Goal: Task Accomplishment & Management: Use online tool/utility

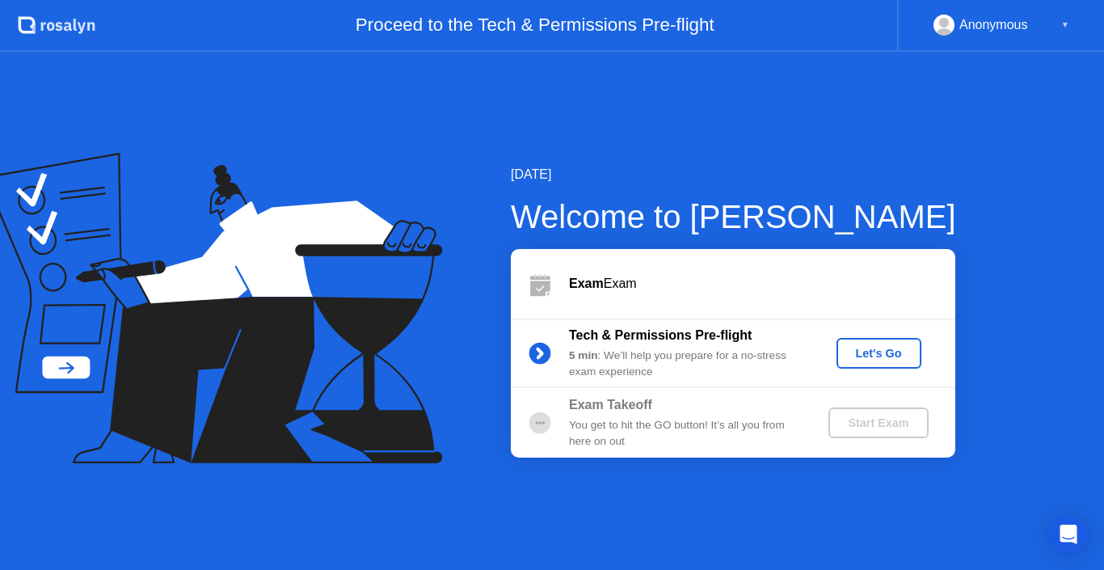
click at [907, 350] on div "Let's Go" at bounding box center [879, 353] width 72 height 13
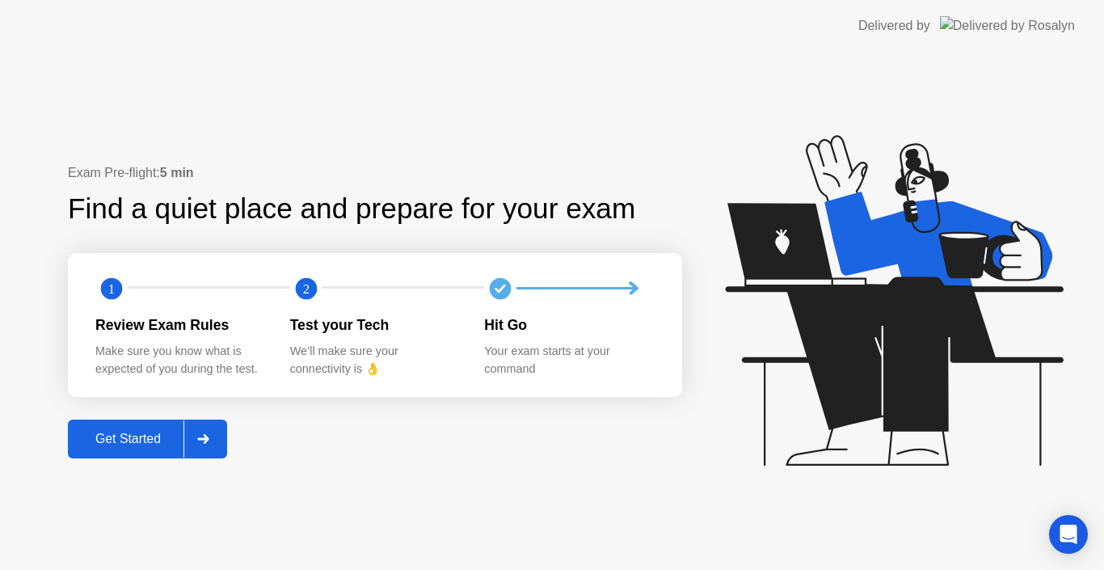
click at [145, 454] on button "Get Started" at bounding box center [147, 438] width 159 height 39
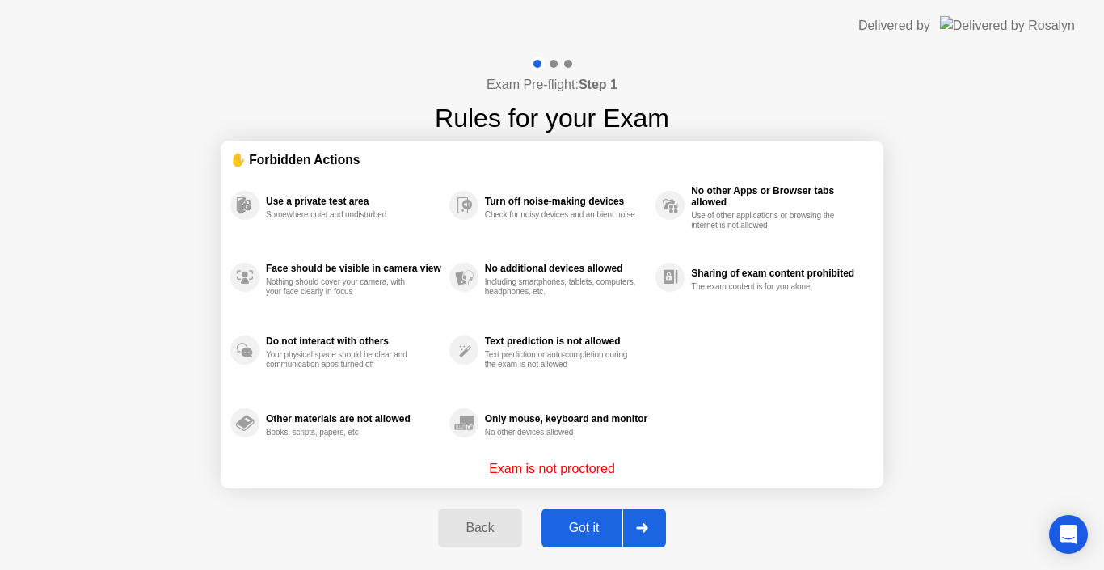
click at [578, 525] on div "Got it" at bounding box center [584, 528] width 76 height 15
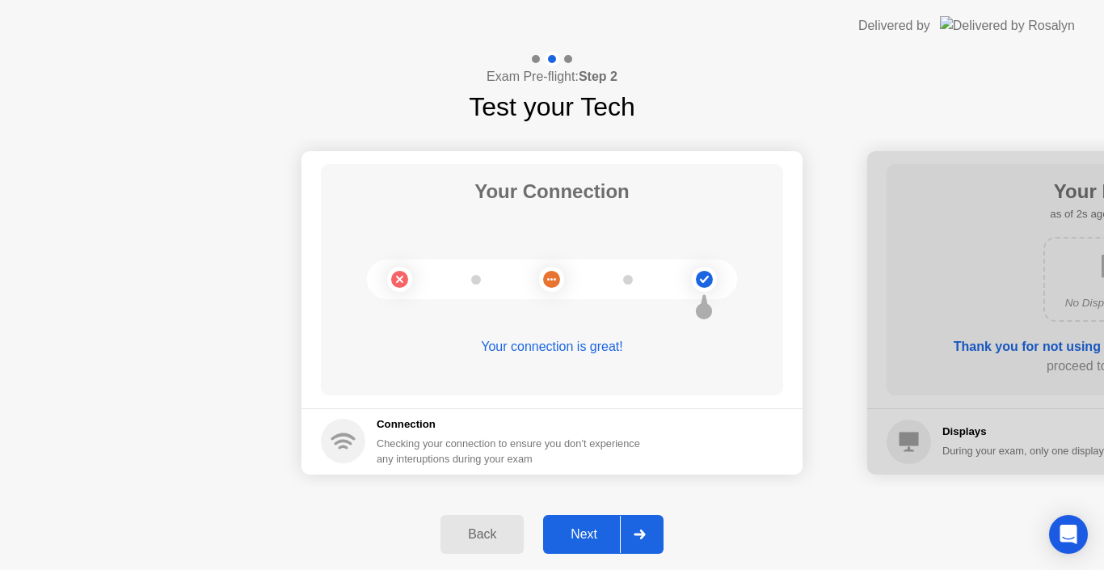
click at [578, 527] on div "Next" at bounding box center [584, 534] width 72 height 15
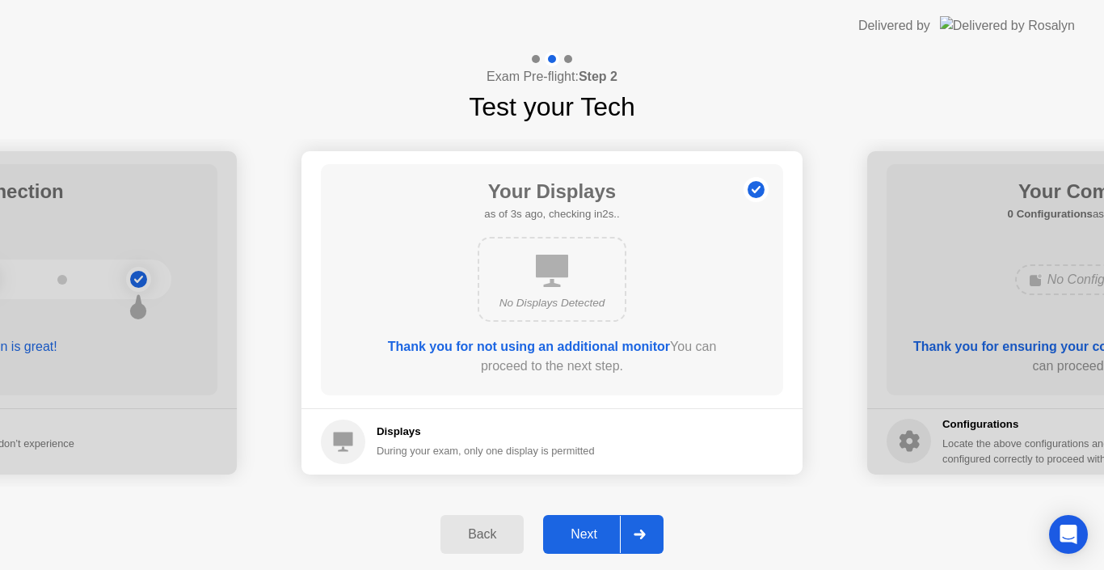
click at [578, 527] on div "Next" at bounding box center [584, 534] width 72 height 15
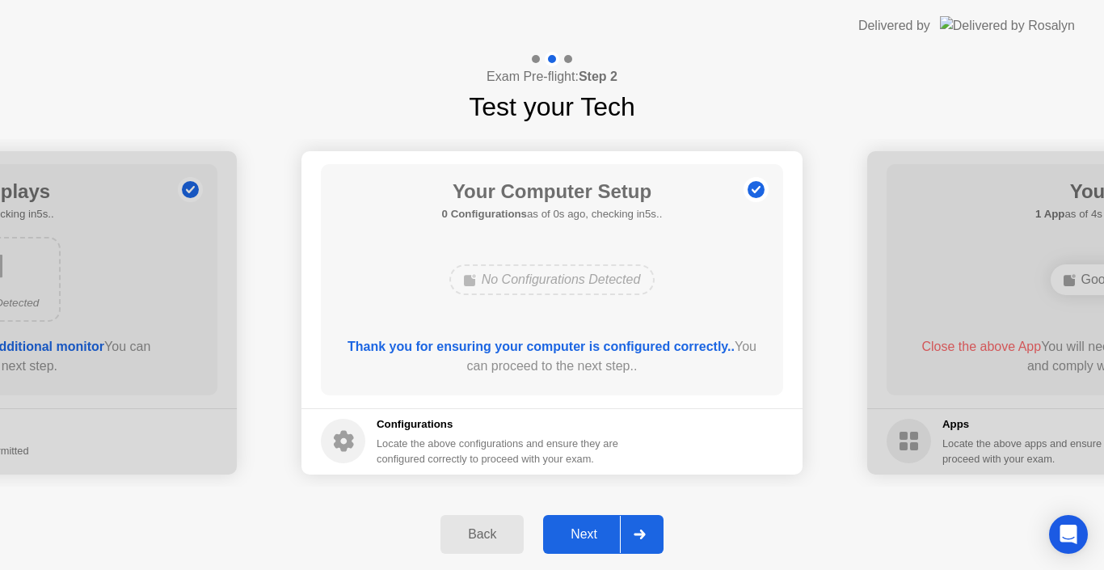
click at [578, 527] on div "Next" at bounding box center [584, 534] width 72 height 15
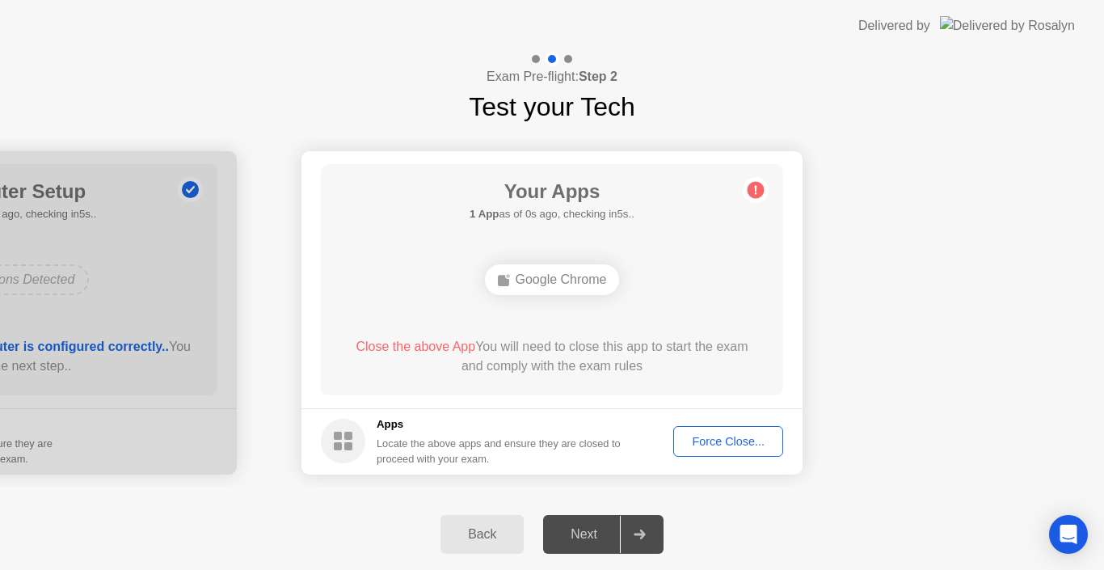
click at [719, 453] on button "Force Close..." at bounding box center [728, 441] width 110 height 31
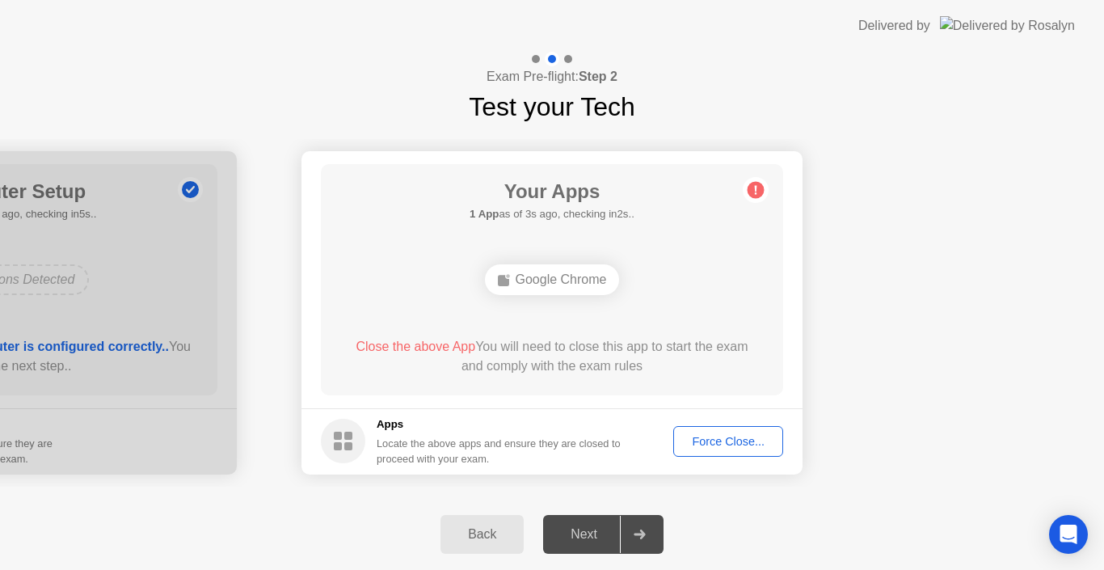
click at [596, 535] on div "Next" at bounding box center [584, 534] width 72 height 15
click at [740, 432] on button "Force Close..." at bounding box center [728, 441] width 110 height 31
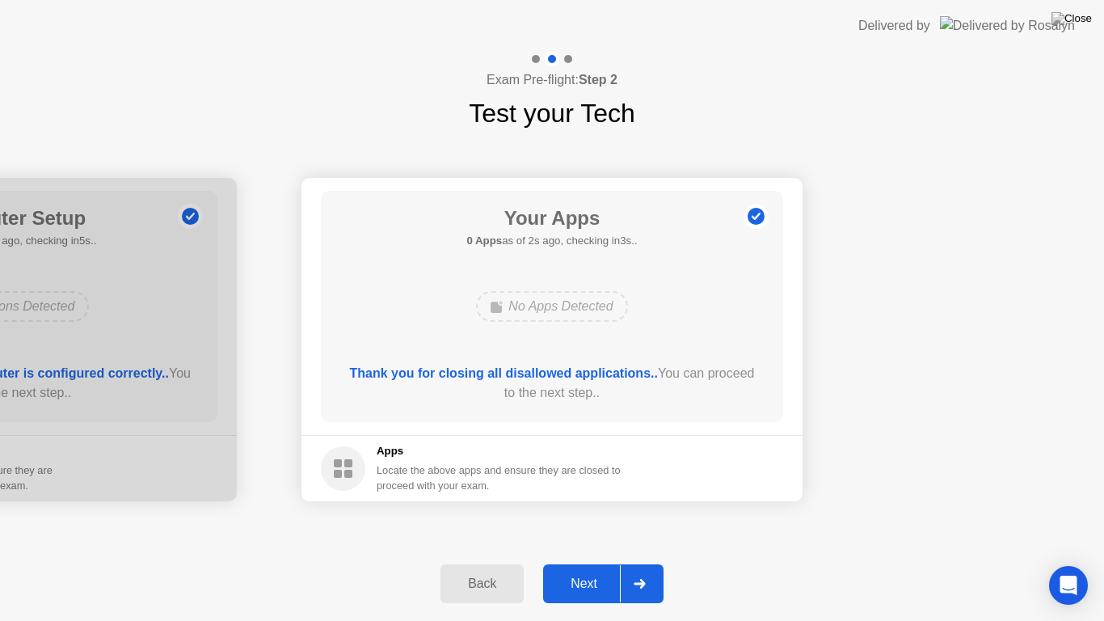
click at [585, 569] on button "Next" at bounding box center [603, 583] width 120 height 39
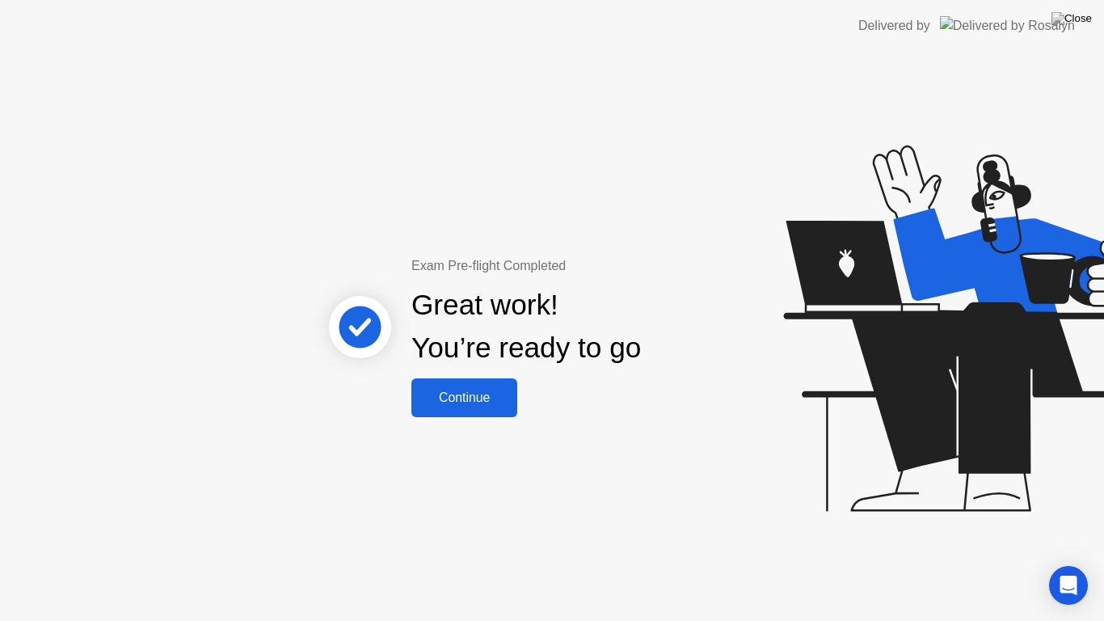
click at [473, 392] on div "Continue" at bounding box center [464, 397] width 96 height 15
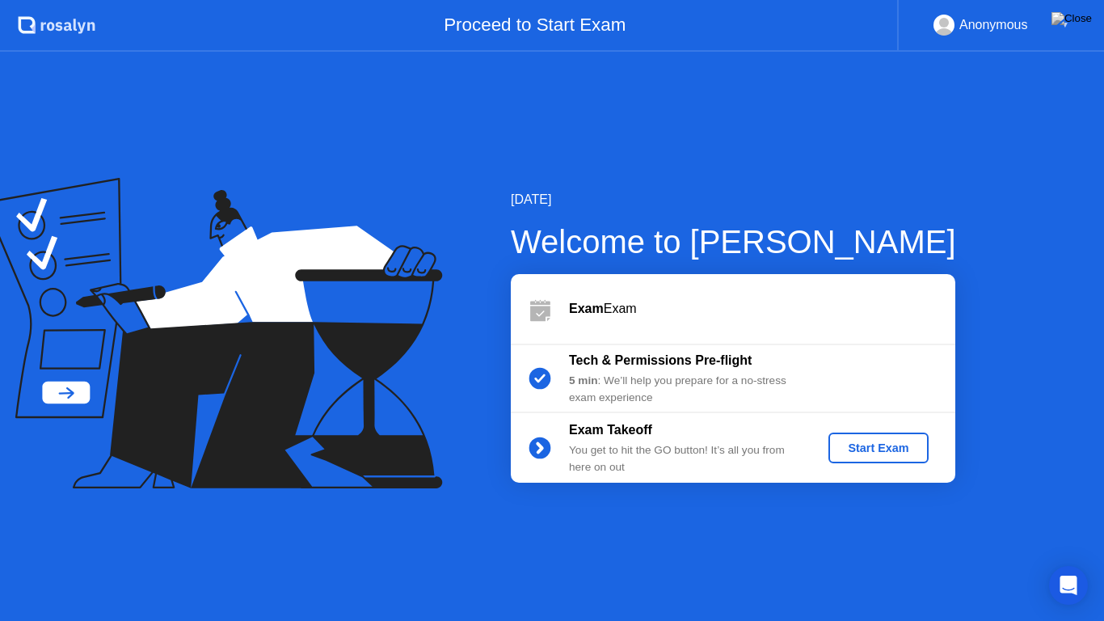
click at [866, 445] on div "Start Exam" at bounding box center [878, 447] width 86 height 13
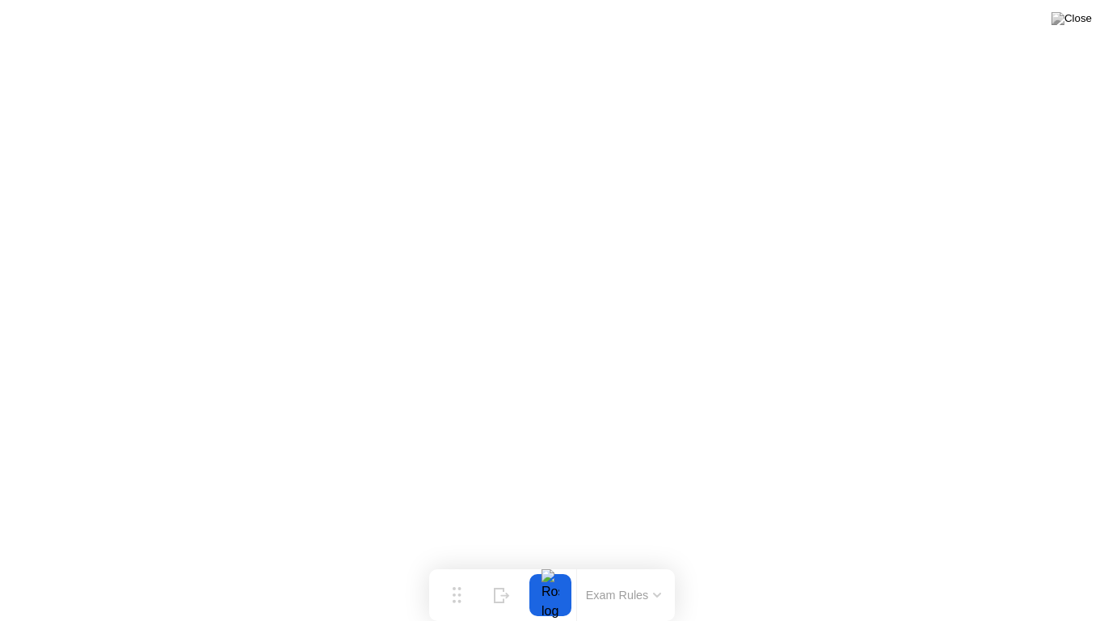
click at [1069, 27] on button at bounding box center [1072, 18] width 48 height 21
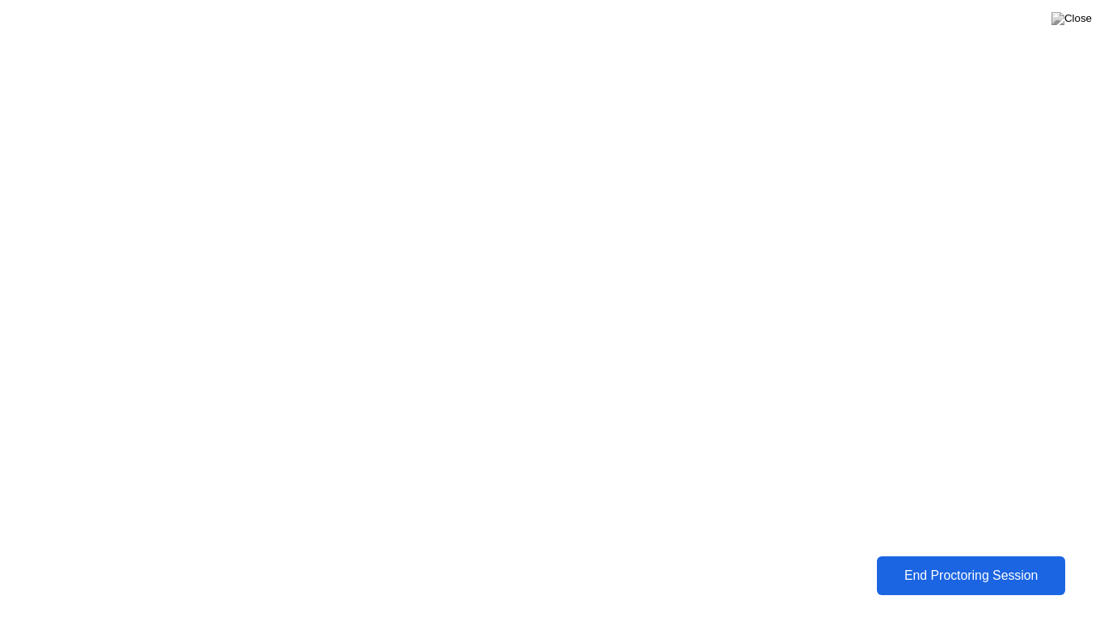
click at [996, 563] on button "End Proctoring Session" at bounding box center [971, 575] width 188 height 39
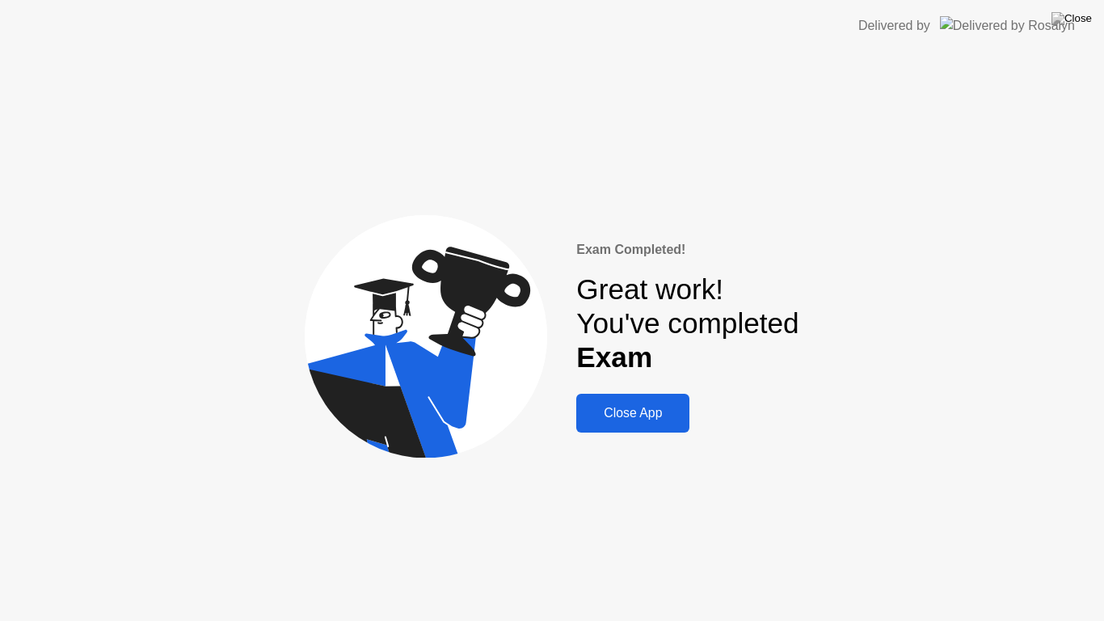
click at [629, 413] on div "Close App" at bounding box center [632, 413] width 103 height 15
